Goal: Task Accomplishment & Management: Use online tool/utility

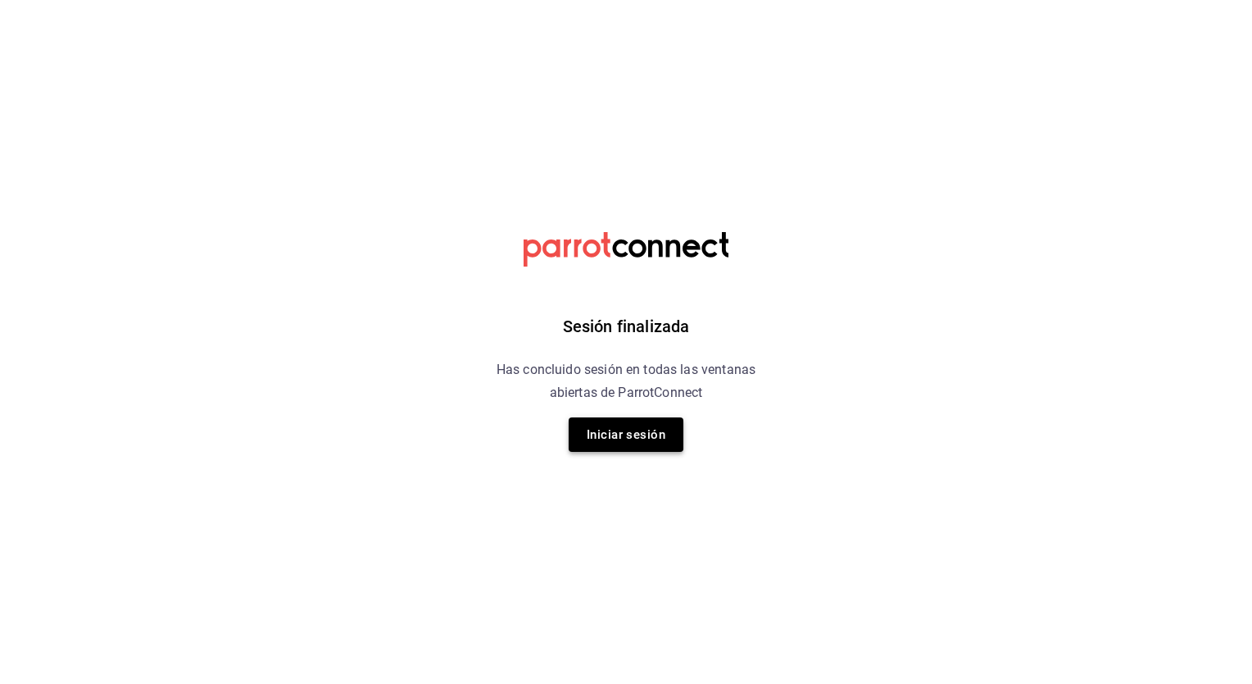
click at [619, 433] on button "Iniciar sesión" at bounding box center [626, 434] width 115 height 34
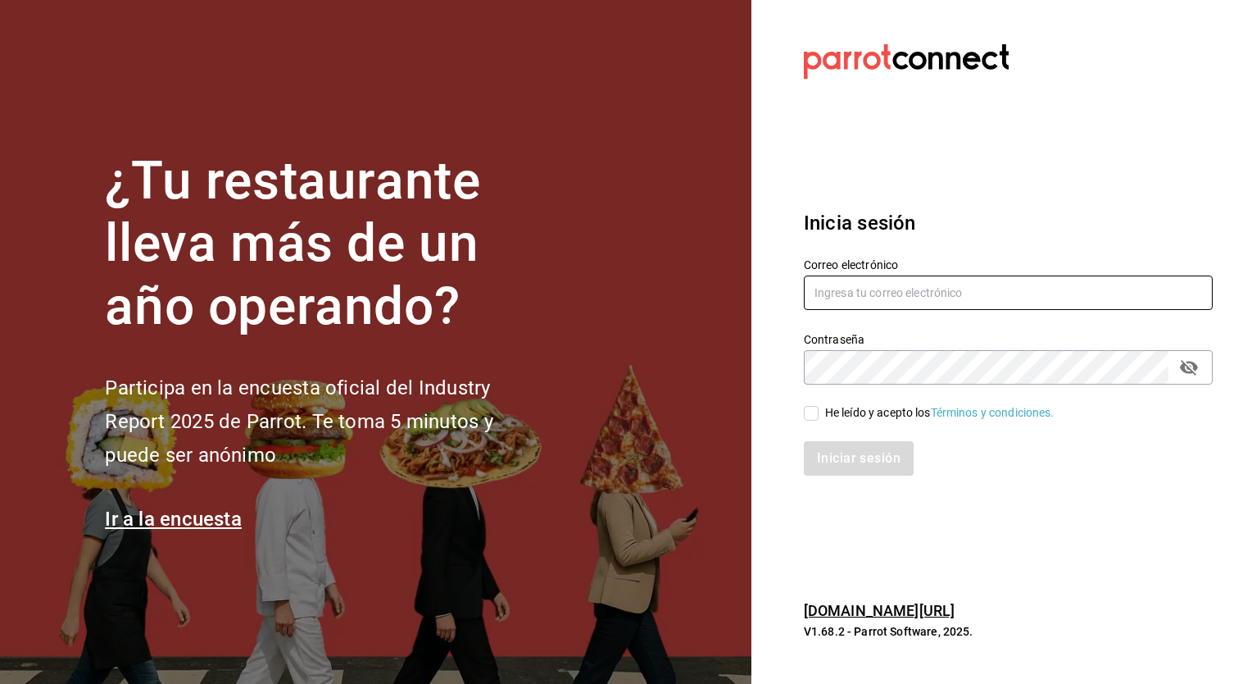
type input "[EMAIL_ADDRESS][DATE][DOMAIN_NAME]"
click at [796, 408] on div "He leído y acepto los Términos y condiciones." at bounding box center [998, 403] width 429 height 38
click at [810, 410] on input "He leído y acepto los Términos y condiciones." at bounding box center [811, 413] width 15 height 15
checkbox input "true"
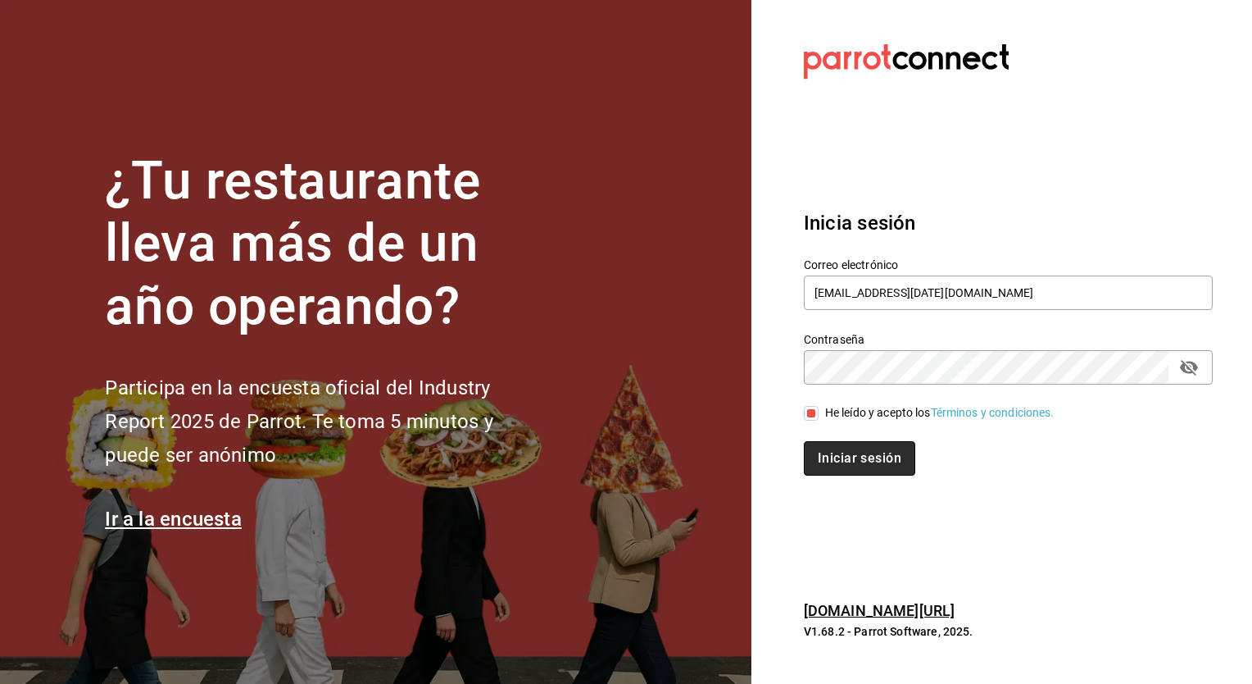
click at [829, 442] on button "Iniciar sesión" at bounding box center [859, 458] width 111 height 34
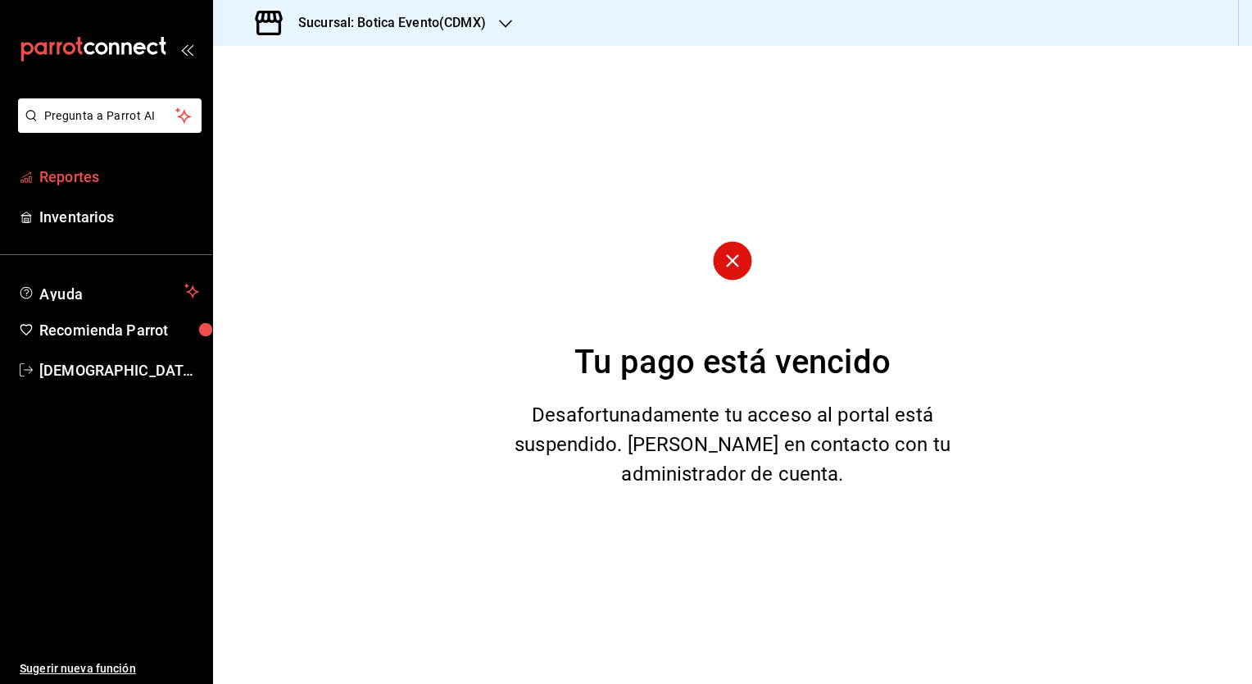
click at [71, 176] on span "Reportes" at bounding box center [119, 177] width 160 height 22
click at [75, 183] on span "Reportes" at bounding box center [119, 177] width 160 height 22
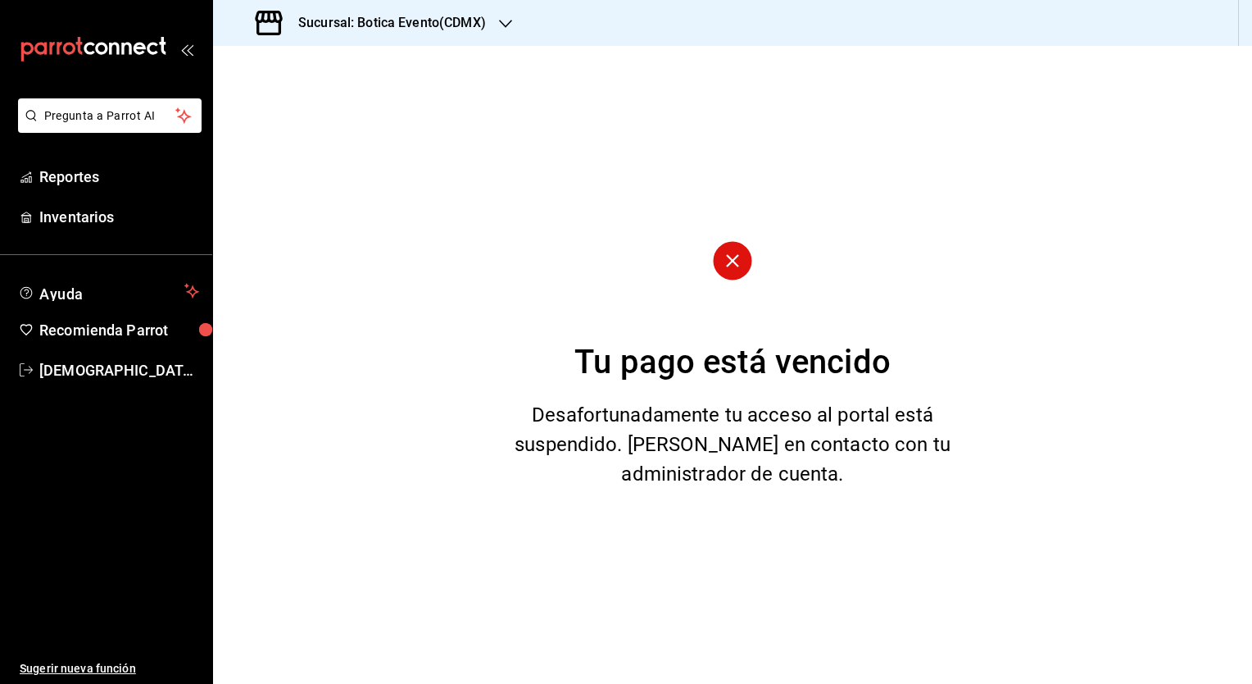
click at [449, 24] on h3 "Sucursal: Botica Evento(CDMX)" at bounding box center [385, 23] width 201 height 20
click at [312, 103] on div "Botica (CDMX)" at bounding box center [336, 107] width 220 height 17
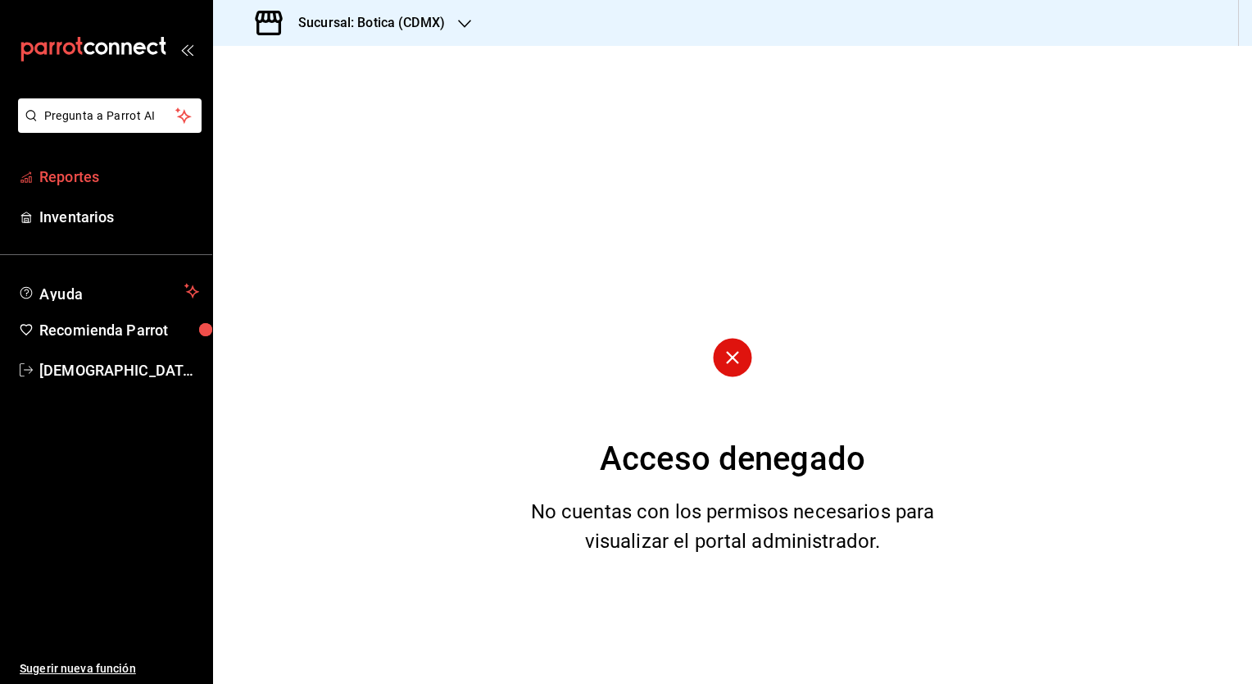
click at [102, 186] on span "Reportes" at bounding box center [119, 177] width 160 height 22
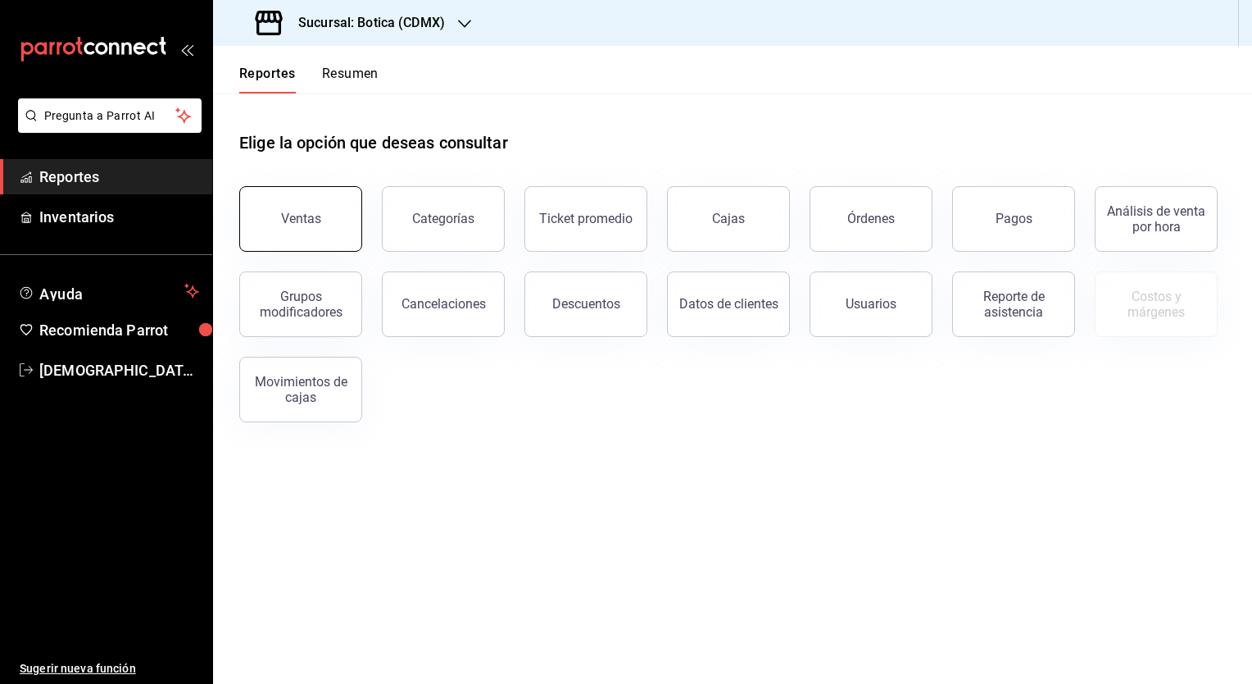
click at [315, 233] on button "Ventas" at bounding box center [300, 219] width 123 height 66
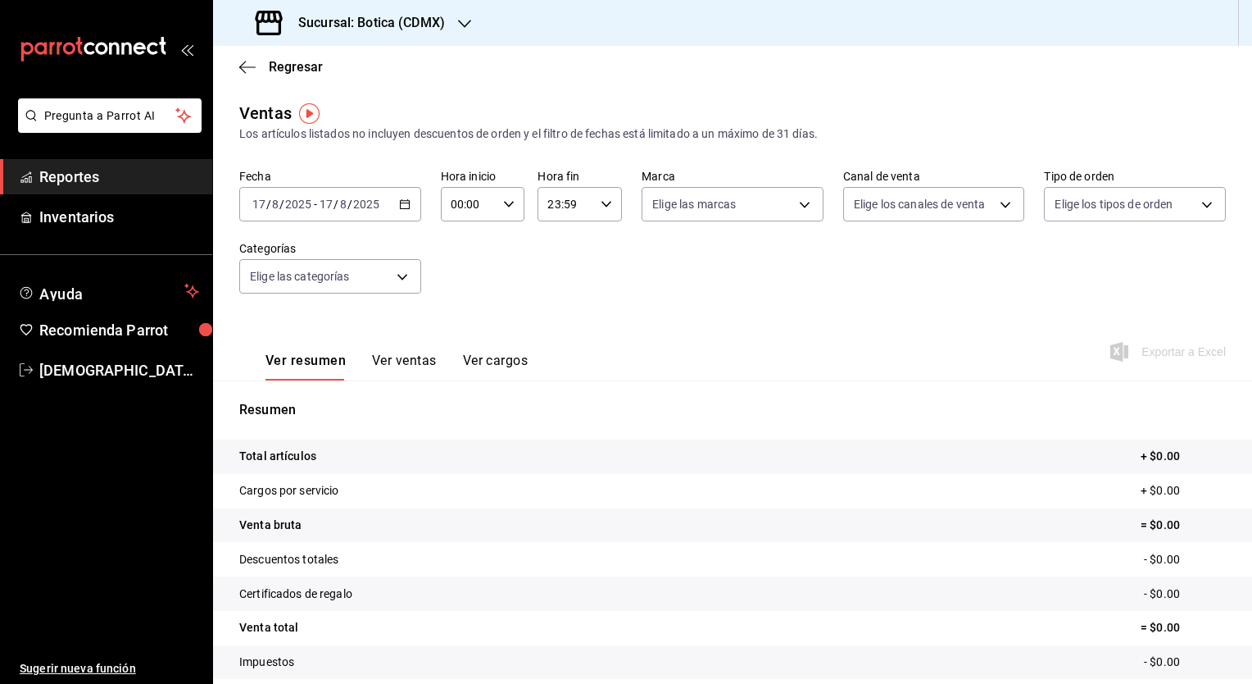
click at [396, 193] on div "2025-08-17 17 / 8 / 2025 - 2025-08-17 17 / 8 / 2025" at bounding box center [330, 204] width 182 height 34
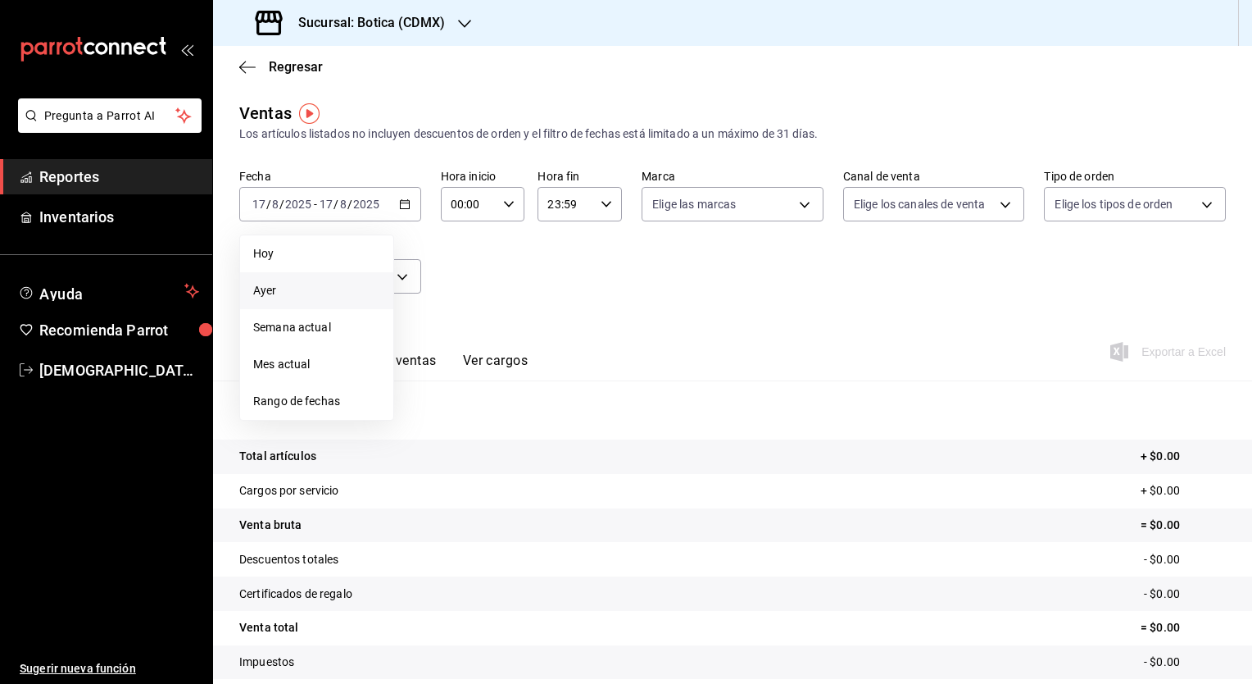
click at [300, 293] on span "Ayer" at bounding box center [316, 290] width 127 height 17
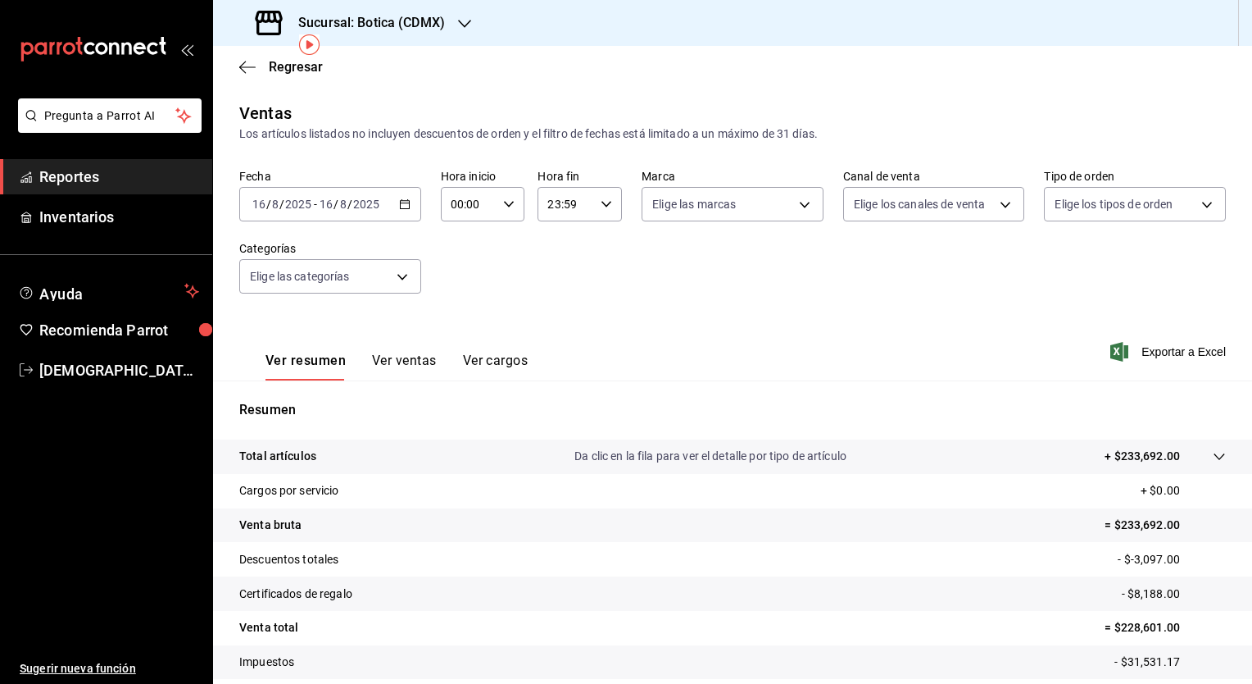
scroll to position [102, 0]
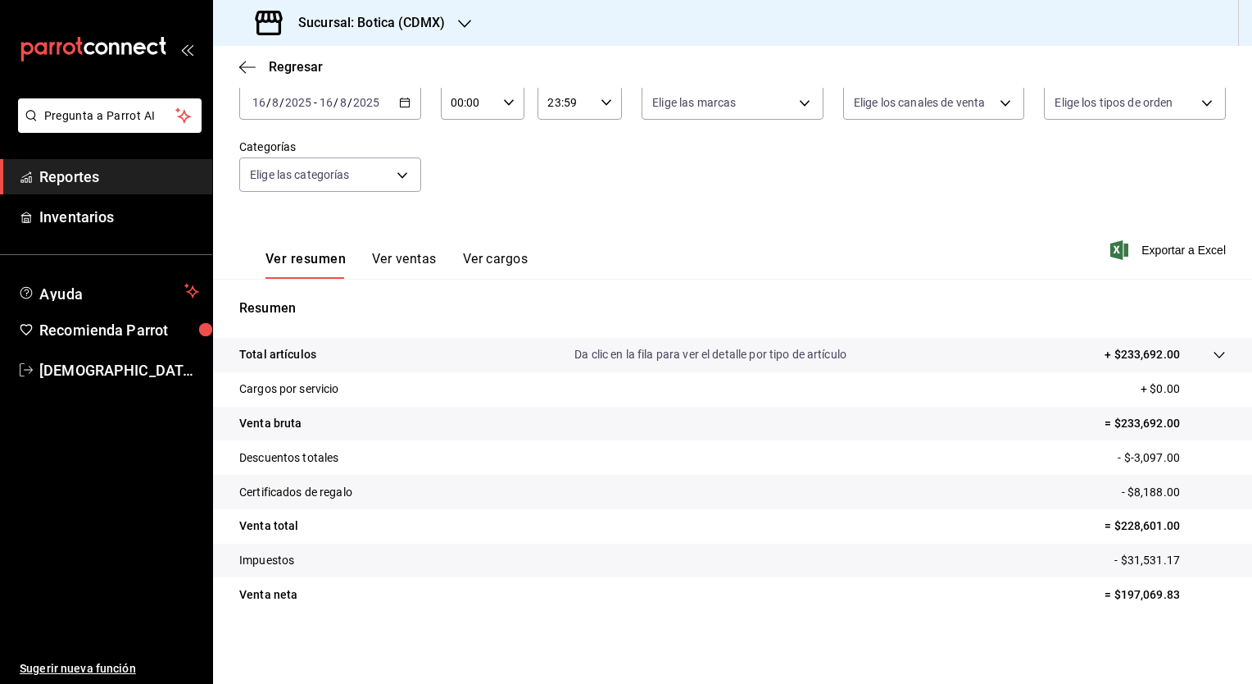
click at [1149, 235] on div "Ver resumen Ver ventas Ver cargos Exportar a Excel" at bounding box center [732, 244] width 1039 height 67
click at [1161, 253] on span "Exportar a Excel" at bounding box center [1170, 250] width 112 height 20
click at [400, 108] on div "2025-08-16 16 / 8 / 2025 - 2025-08-16 16 / 8 / 2025" at bounding box center [330, 102] width 182 height 34
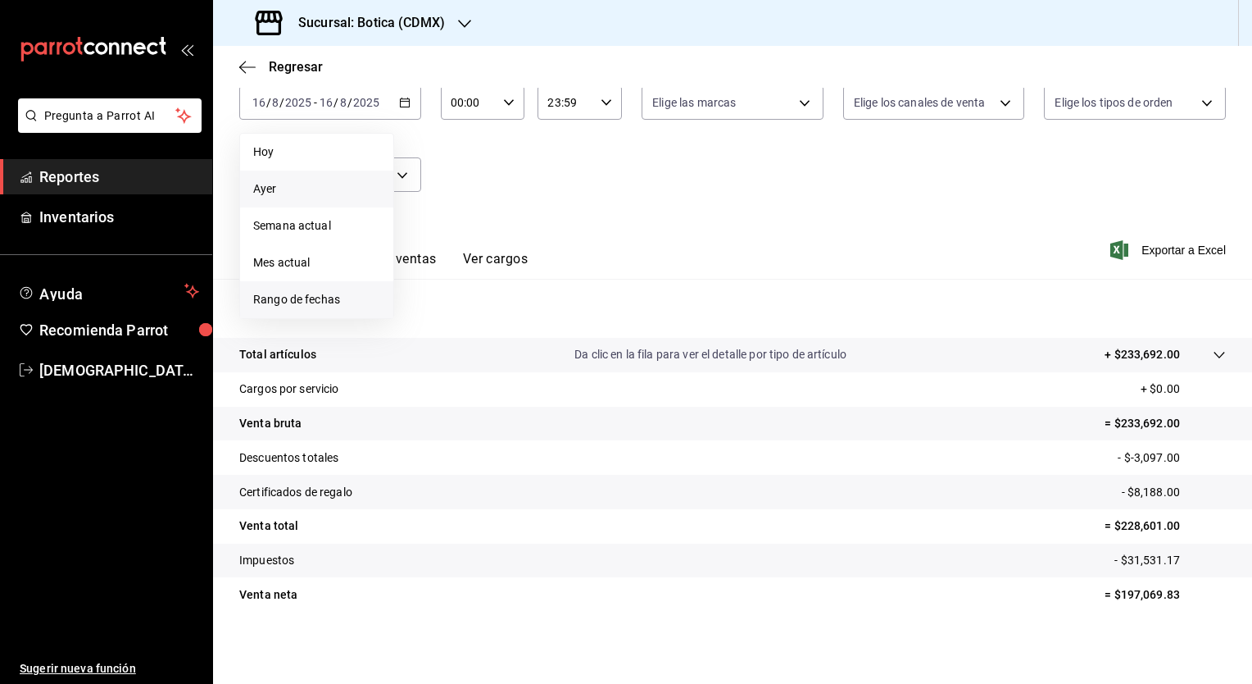
click at [289, 293] on span "Rango de fechas" at bounding box center [316, 299] width 127 height 17
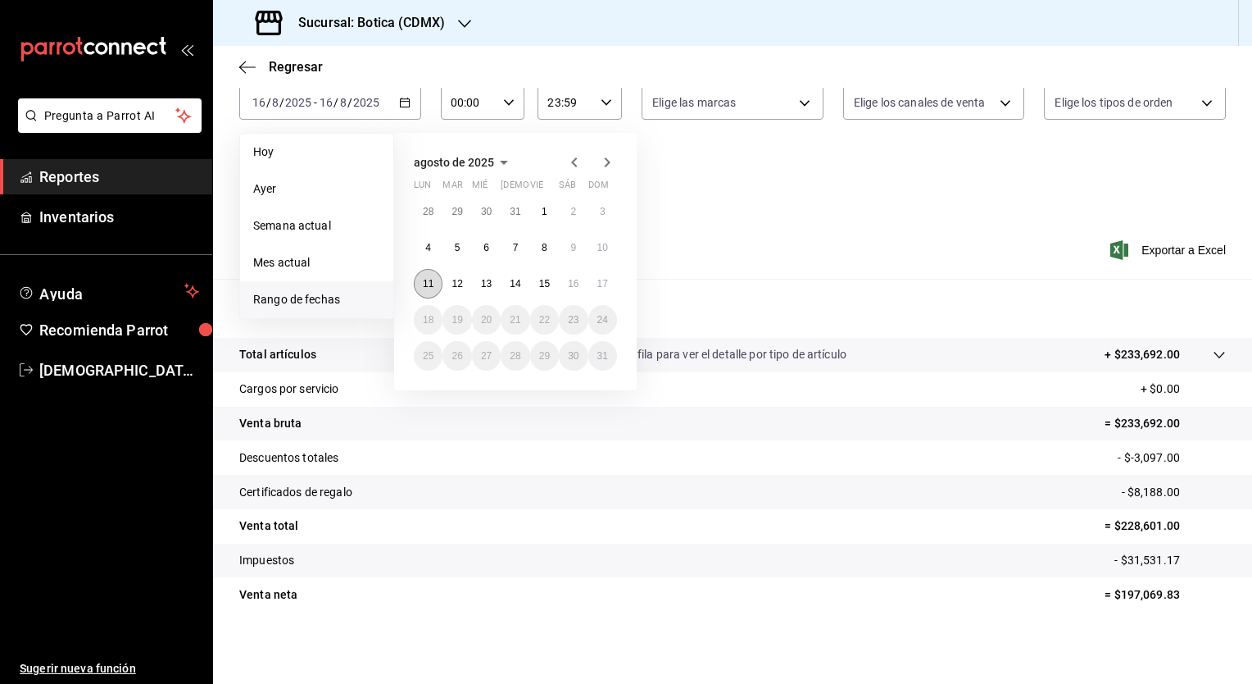
click at [422, 277] on button "11" at bounding box center [428, 284] width 29 height 30
click at [602, 290] on button "17" at bounding box center [602, 284] width 29 height 30
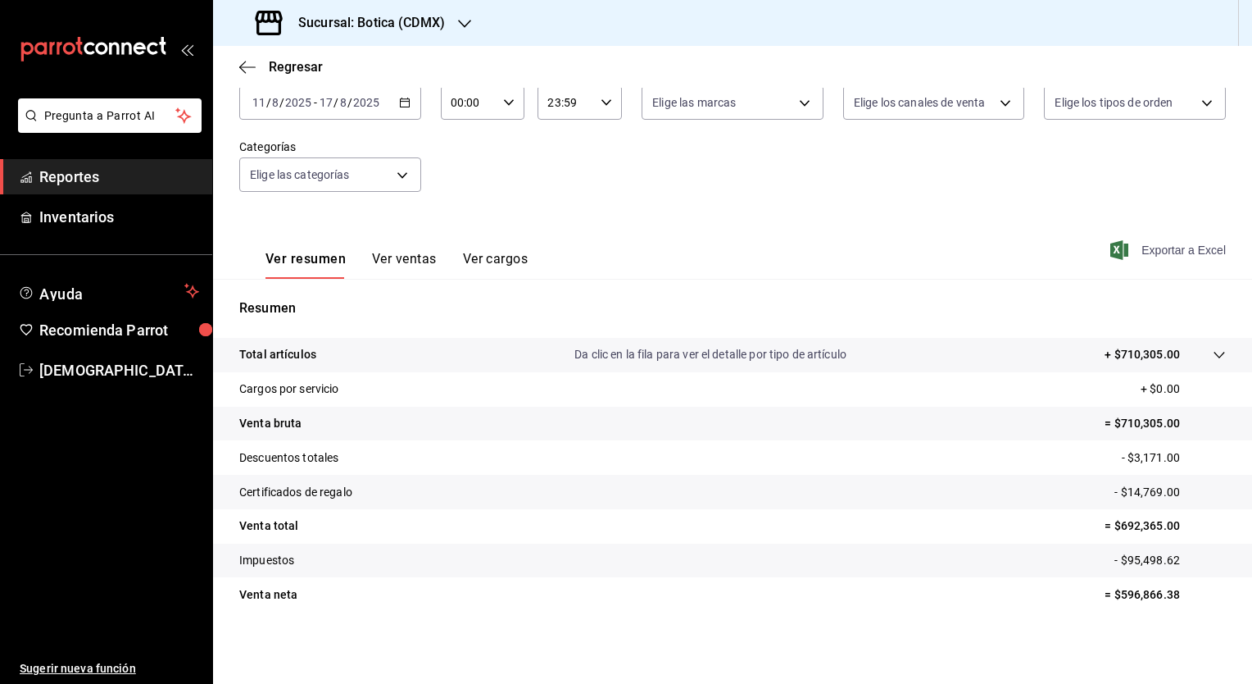
click at [1151, 243] on span "Exportar a Excel" at bounding box center [1170, 250] width 112 height 20
